Goal: Task Accomplishment & Management: Use online tool/utility

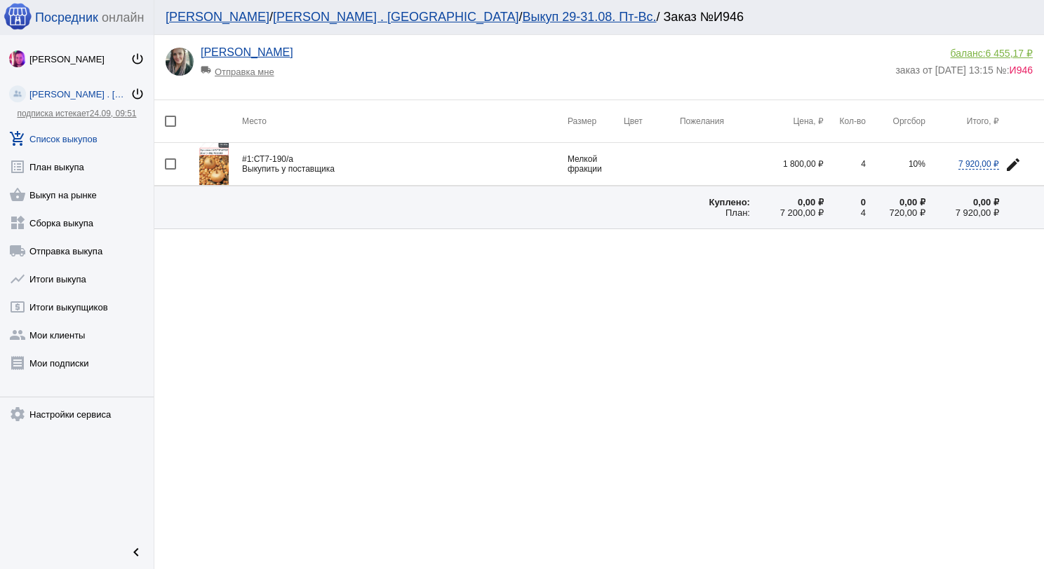
click at [72, 197] on link "shopping_basket Выкуп на рынке" at bounding box center [77, 192] width 154 height 28
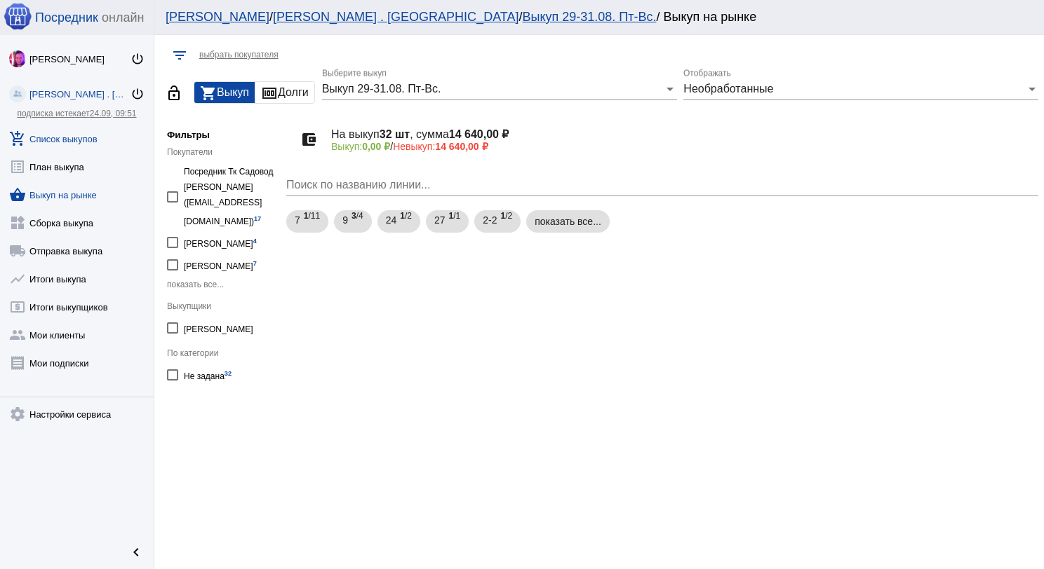
click at [115, 137] on link "add_shopping_cart Список выкупов" at bounding box center [77, 136] width 154 height 28
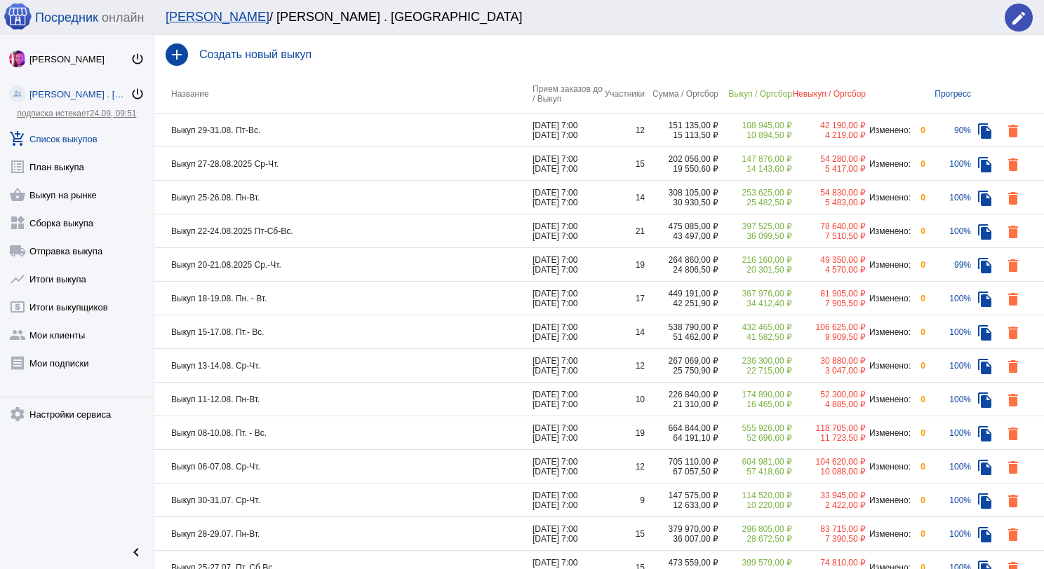
click at [287, 126] on td "Выкуп 29-31.08. Пт-Вс." at bounding box center [343, 131] width 378 height 34
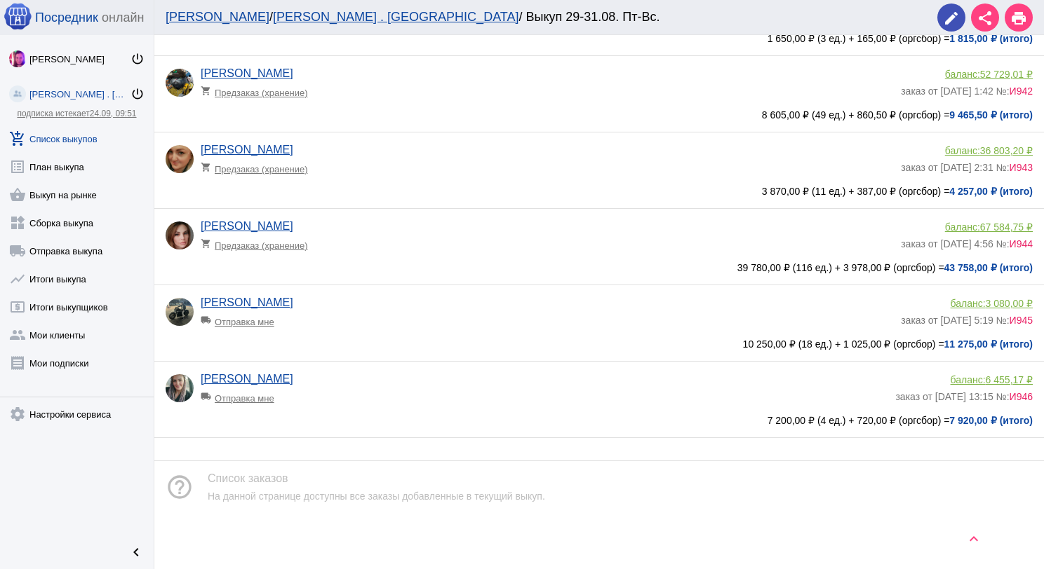
scroll to position [601, 0]
click at [433, 386] on app-delivery-type "local_shipping Отправка мне" at bounding box center [544, 395] width 687 height 18
